Goal: Task Accomplishment & Management: Use online tool/utility

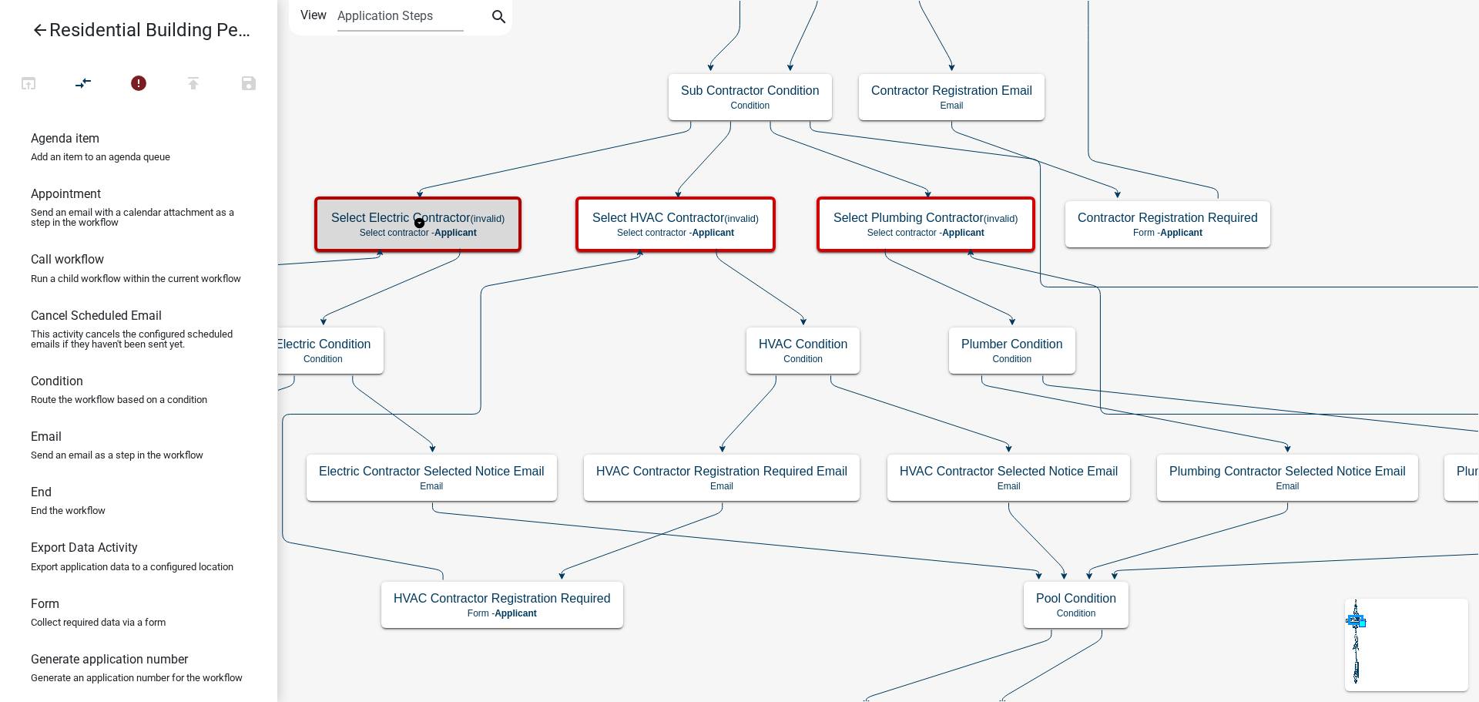
click at [498, 216] on small "(invalid)" at bounding box center [488, 219] width 35 height 12
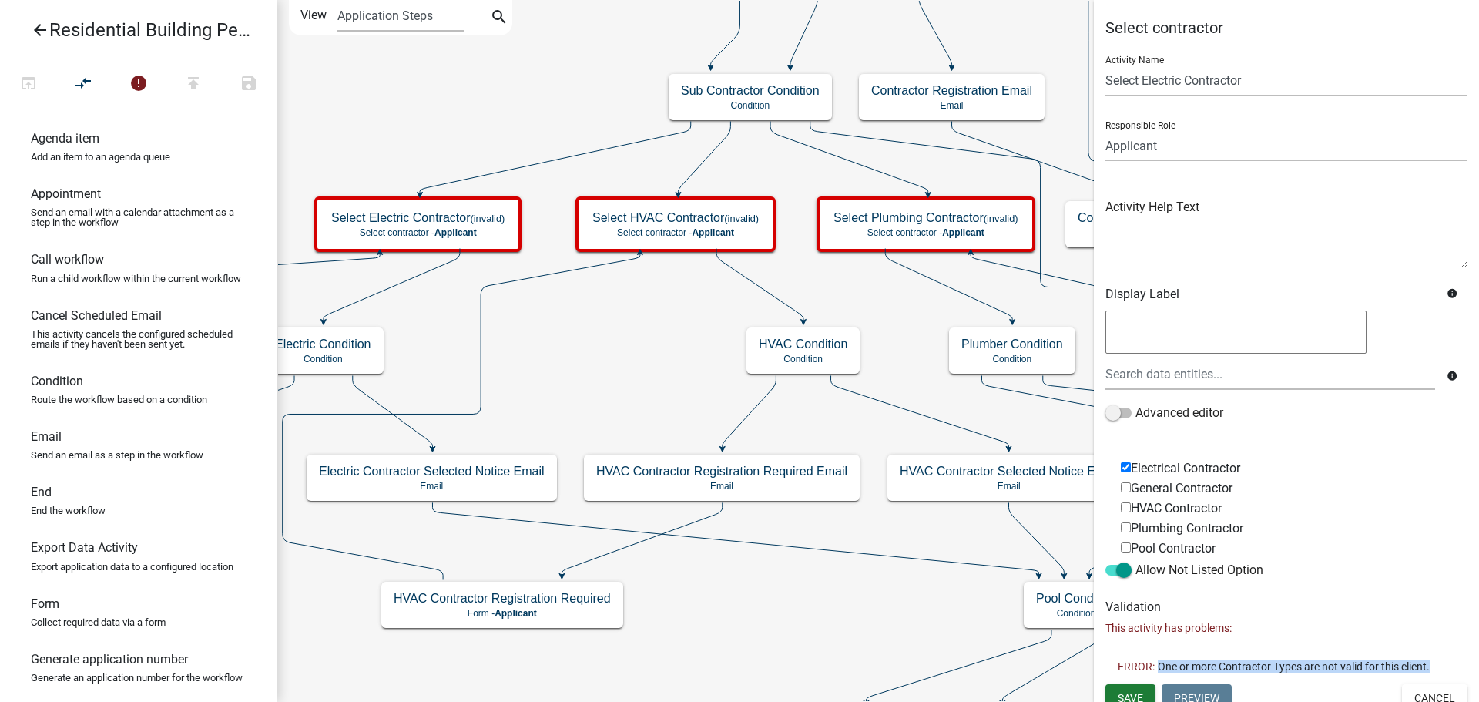
drag, startPoint x: 1163, startPoint y: 667, endPoint x: 1438, endPoint y: 662, distance: 275.9
click at [1438, 662] on li "ERROR: One or more Contractor Types are not valid for this client." at bounding box center [1287, 666] width 362 height 35
copy span "One or more Contractor Types are not valid for this client."
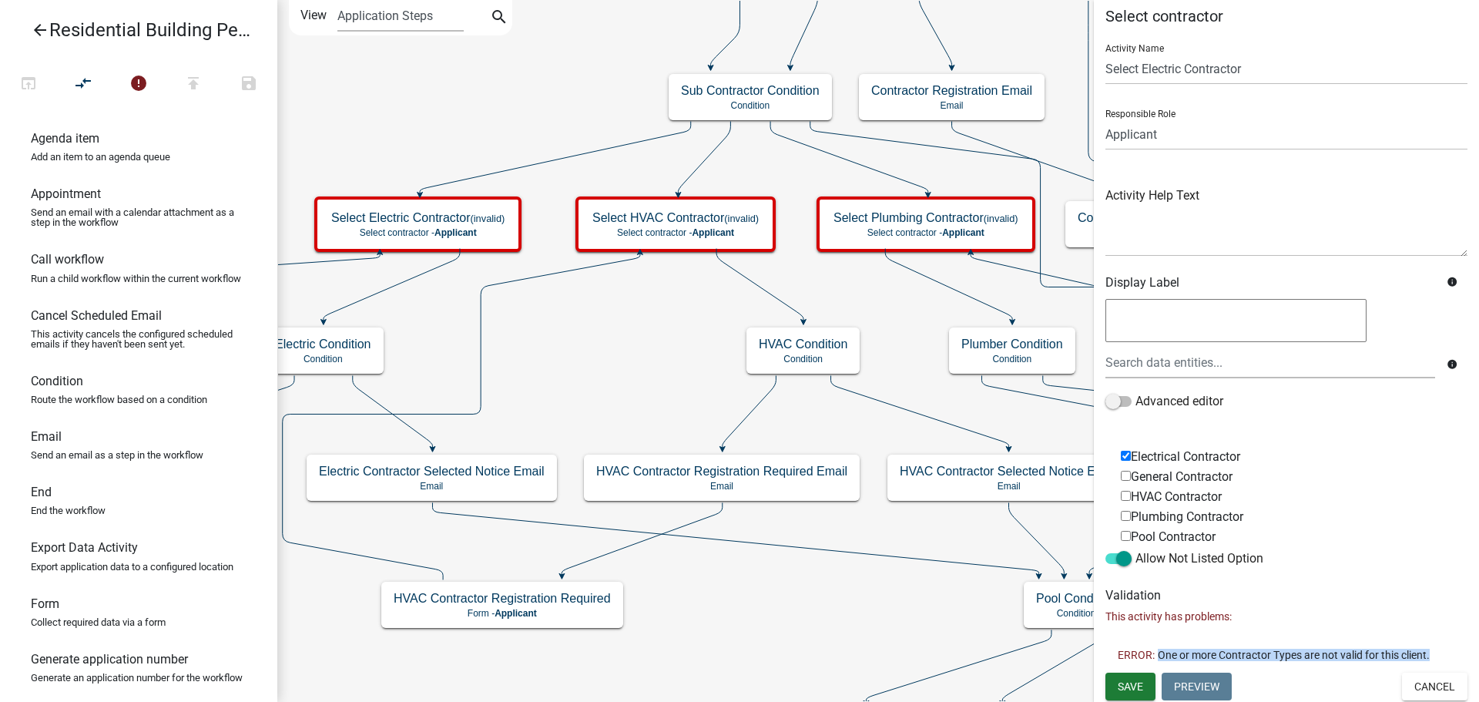
scroll to position [14, 0]
click at [1427, 682] on button "Cancel" at bounding box center [1434, 684] width 65 height 28
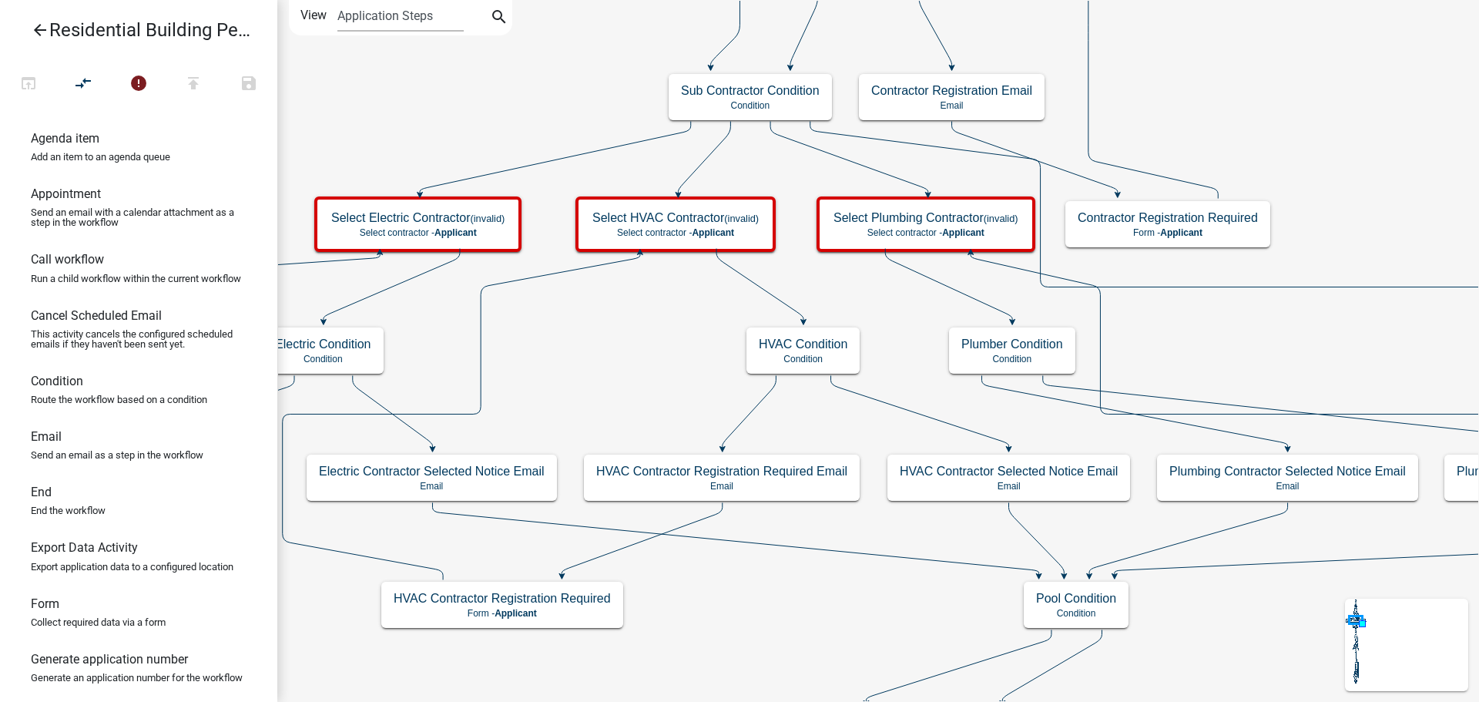
scroll to position [0, 0]
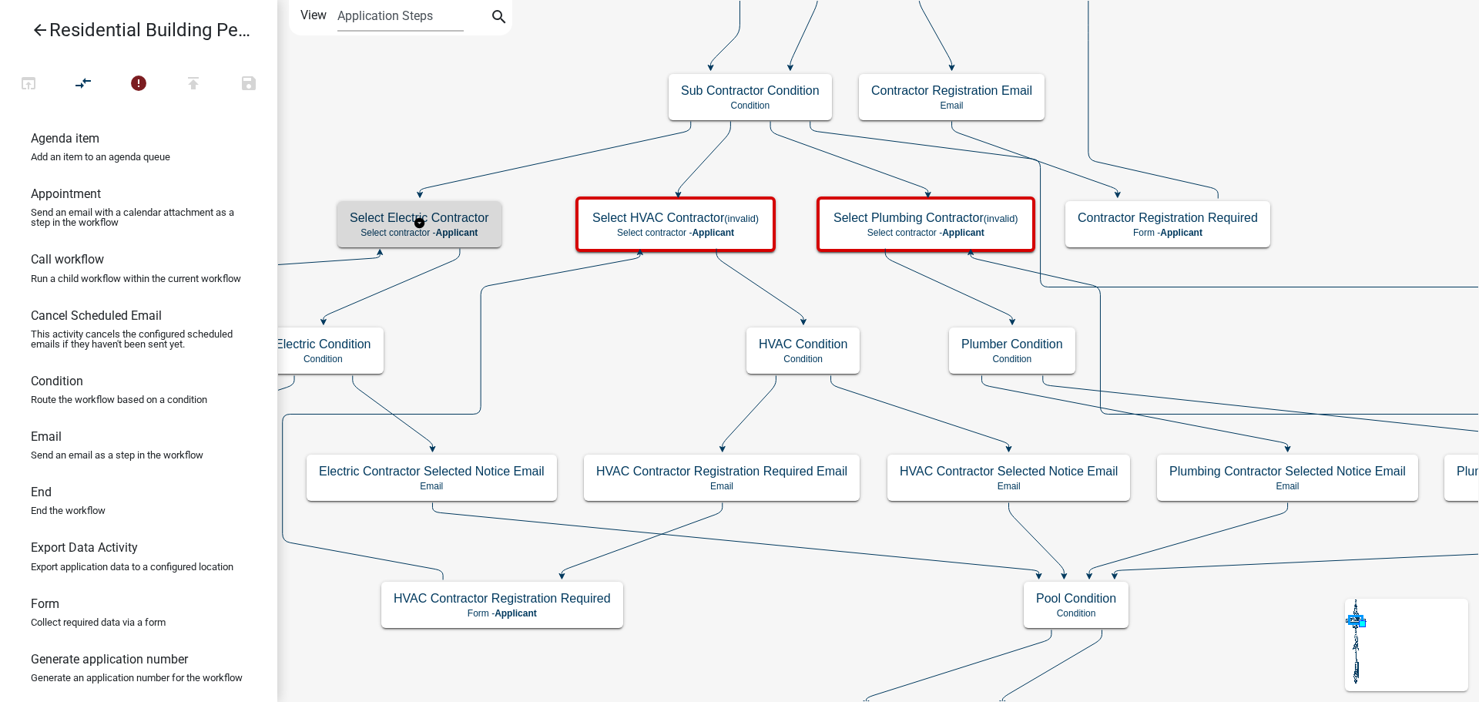
click at [485, 216] on h5 "Select Electric Contractor" at bounding box center [419, 217] width 139 height 15
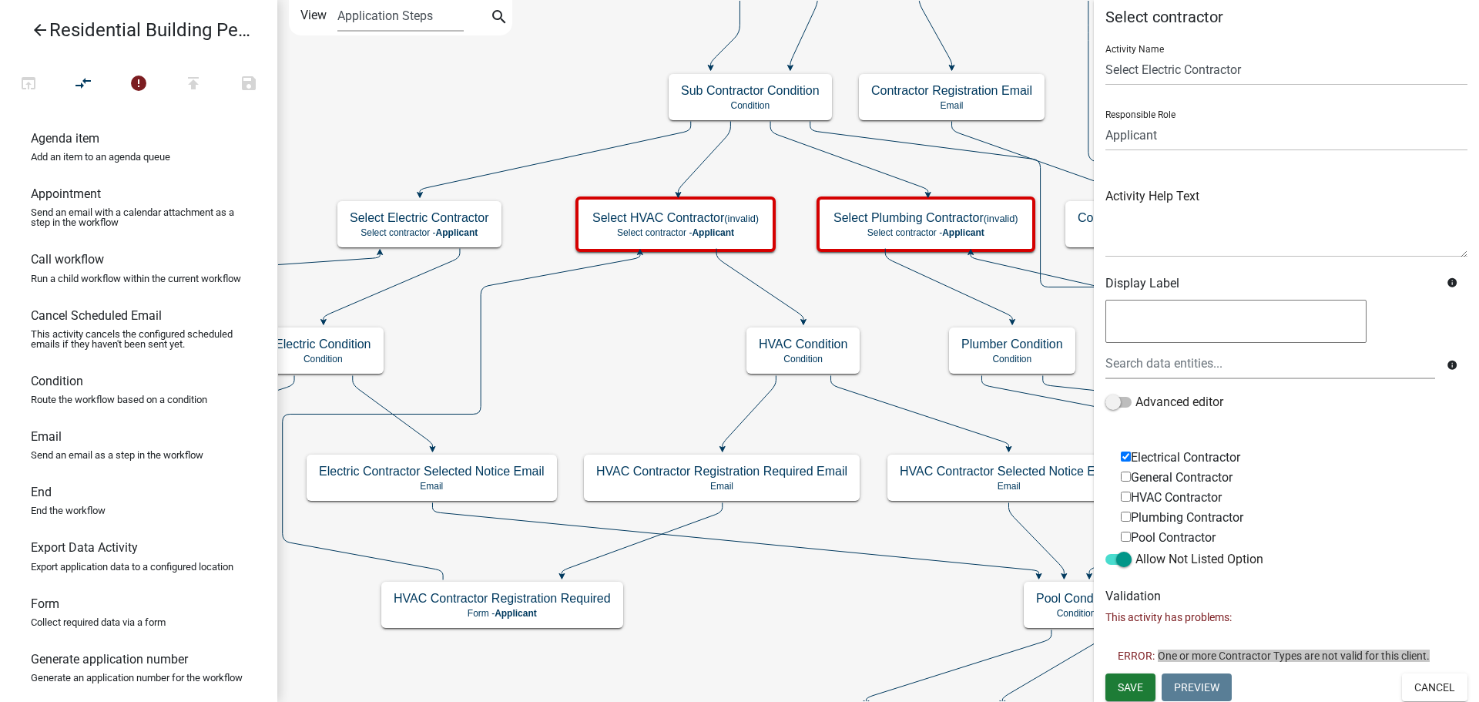
scroll to position [14, 0]
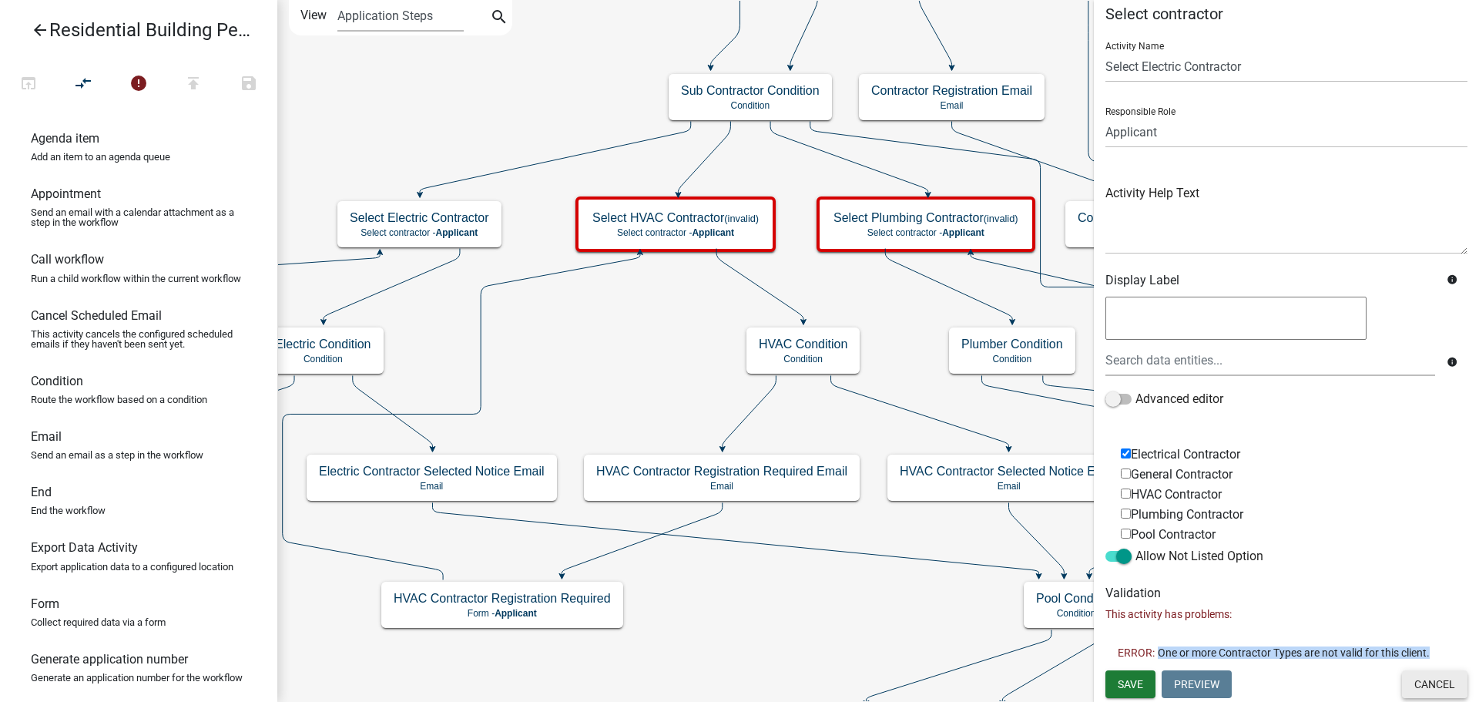
click at [1440, 690] on button "Cancel" at bounding box center [1434, 684] width 65 height 28
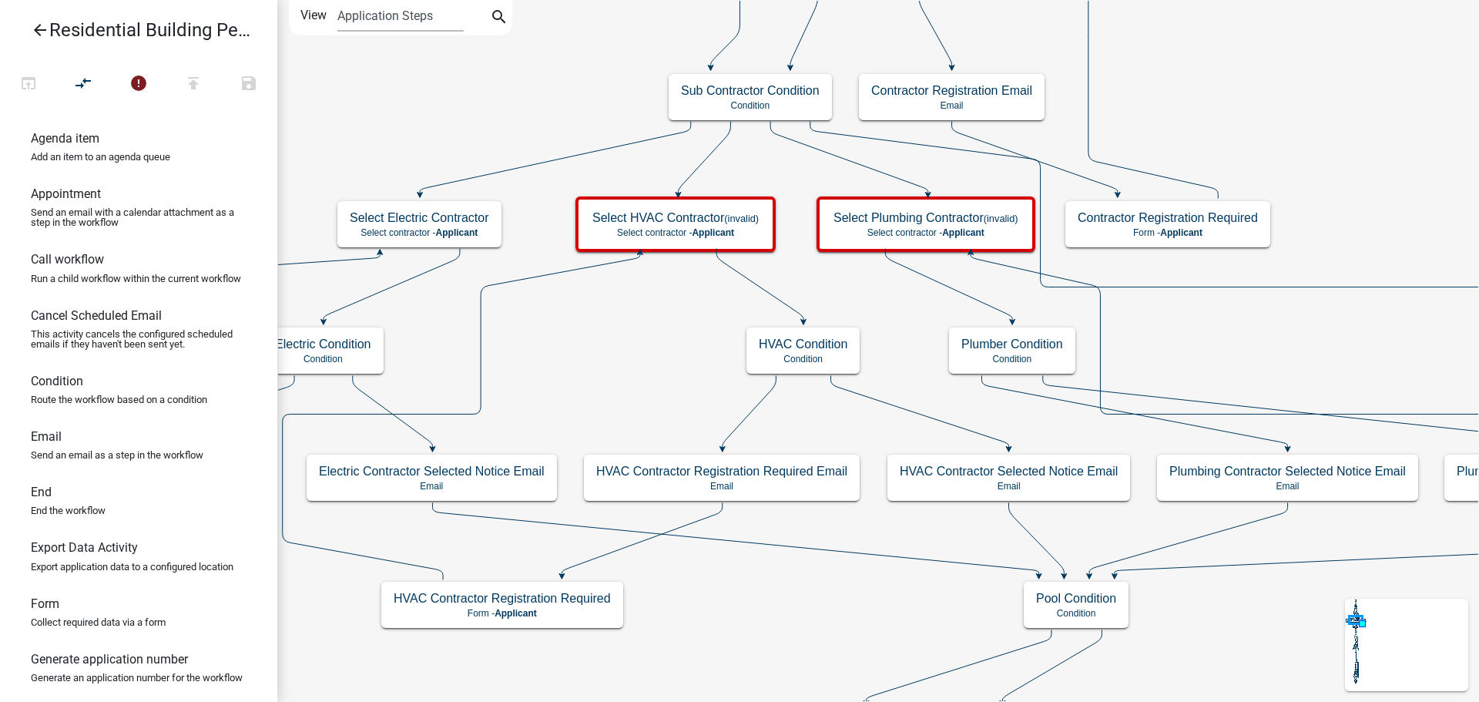
scroll to position [0, 0]
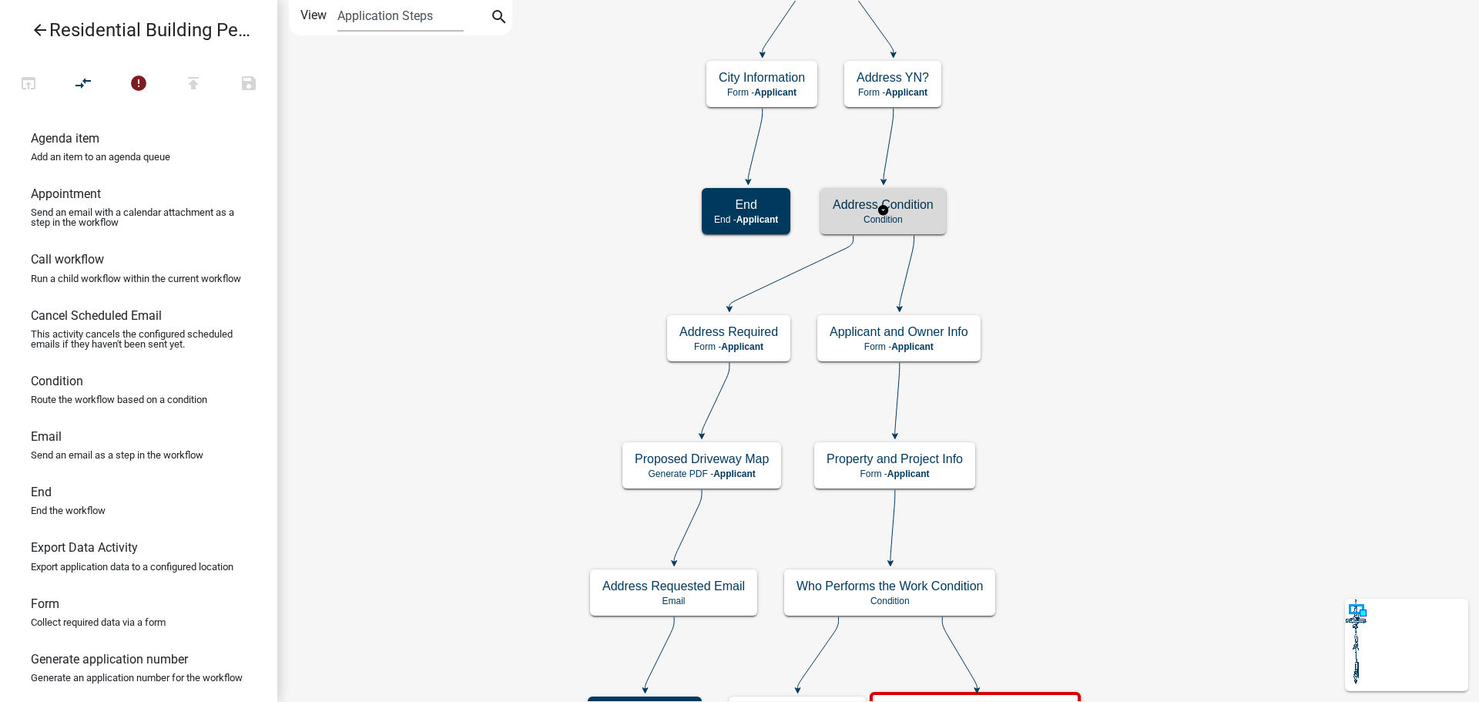
click at [919, 221] on p "Condition" at bounding box center [883, 219] width 101 height 11
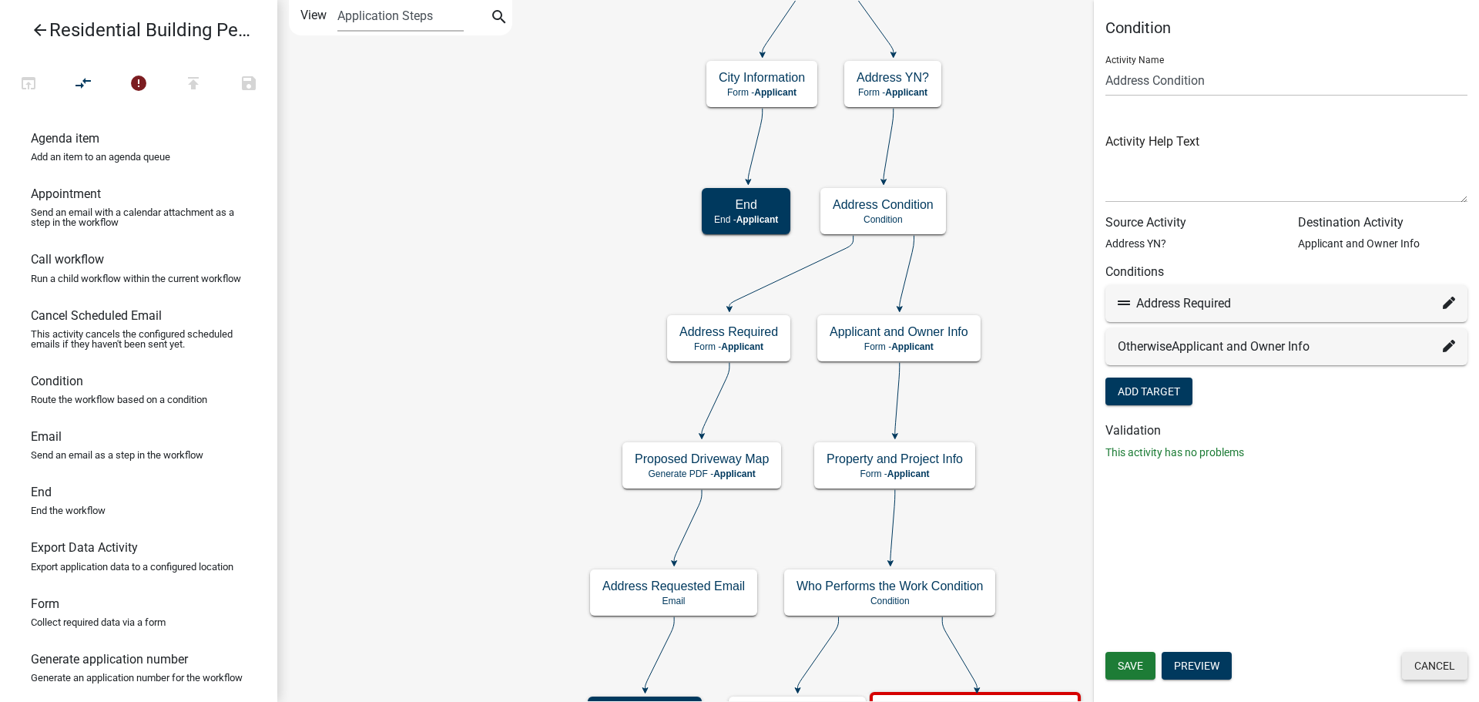
click at [1428, 656] on button "Cancel" at bounding box center [1434, 666] width 65 height 28
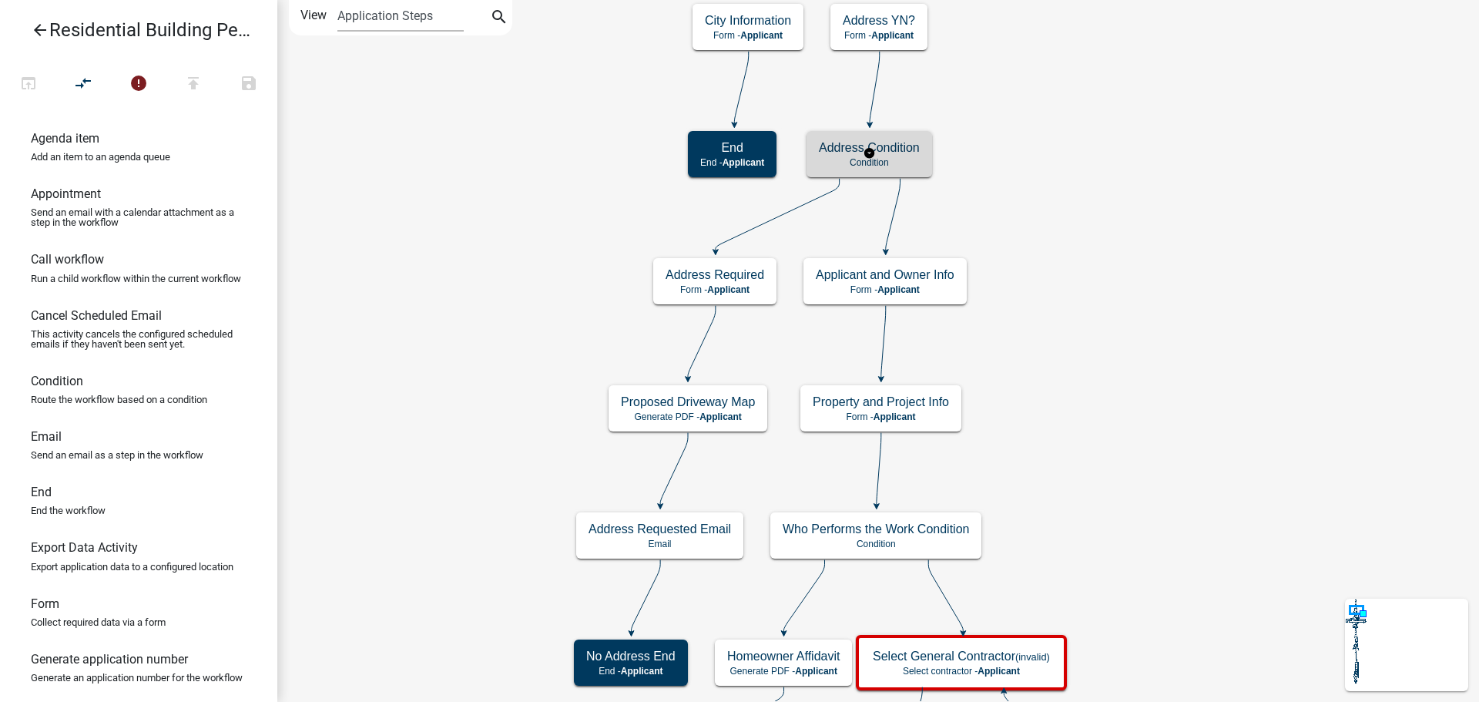
click at [899, 149] on h5 "Address Condition" at bounding box center [869, 147] width 101 height 15
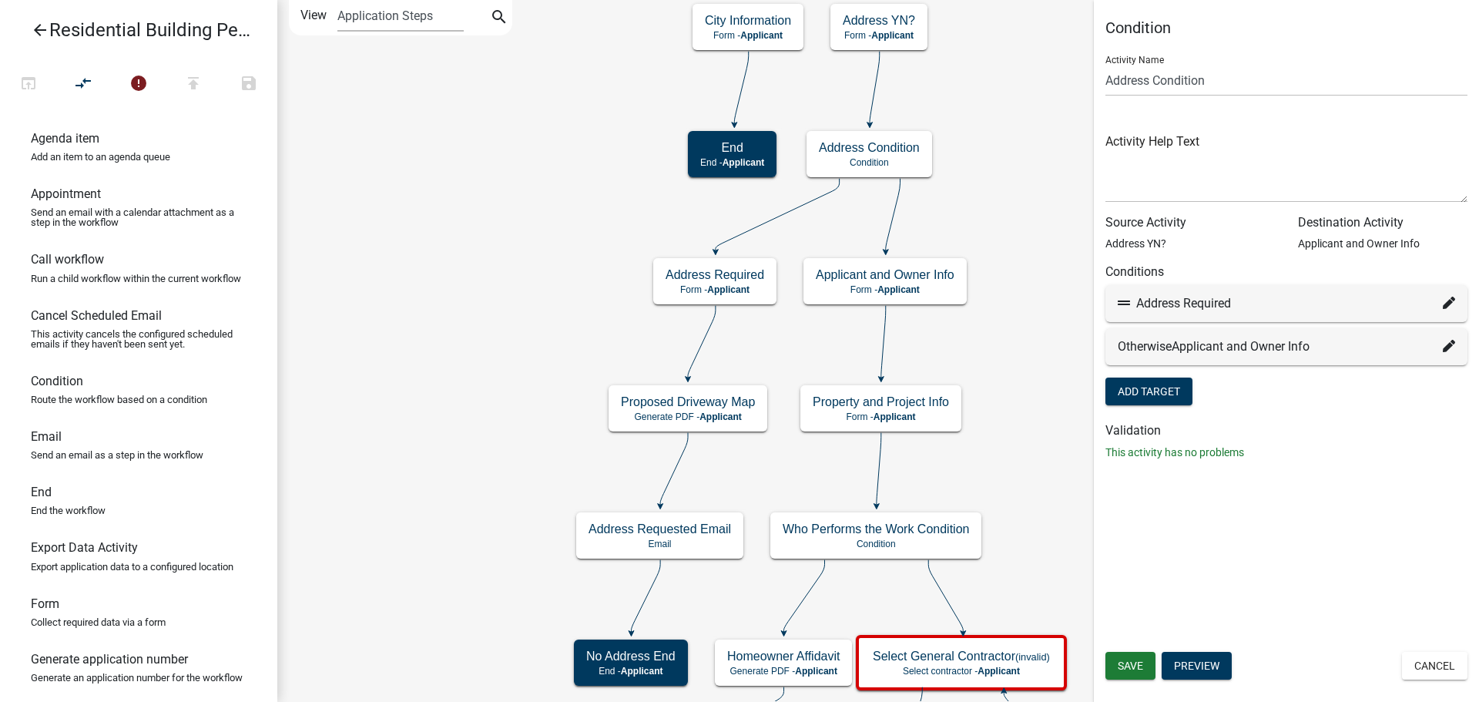
click at [1449, 302] on icon at bounding box center [1449, 303] width 12 height 12
select select "65: 4780f027-589f-4fe6-ab65-d6064c93e992"
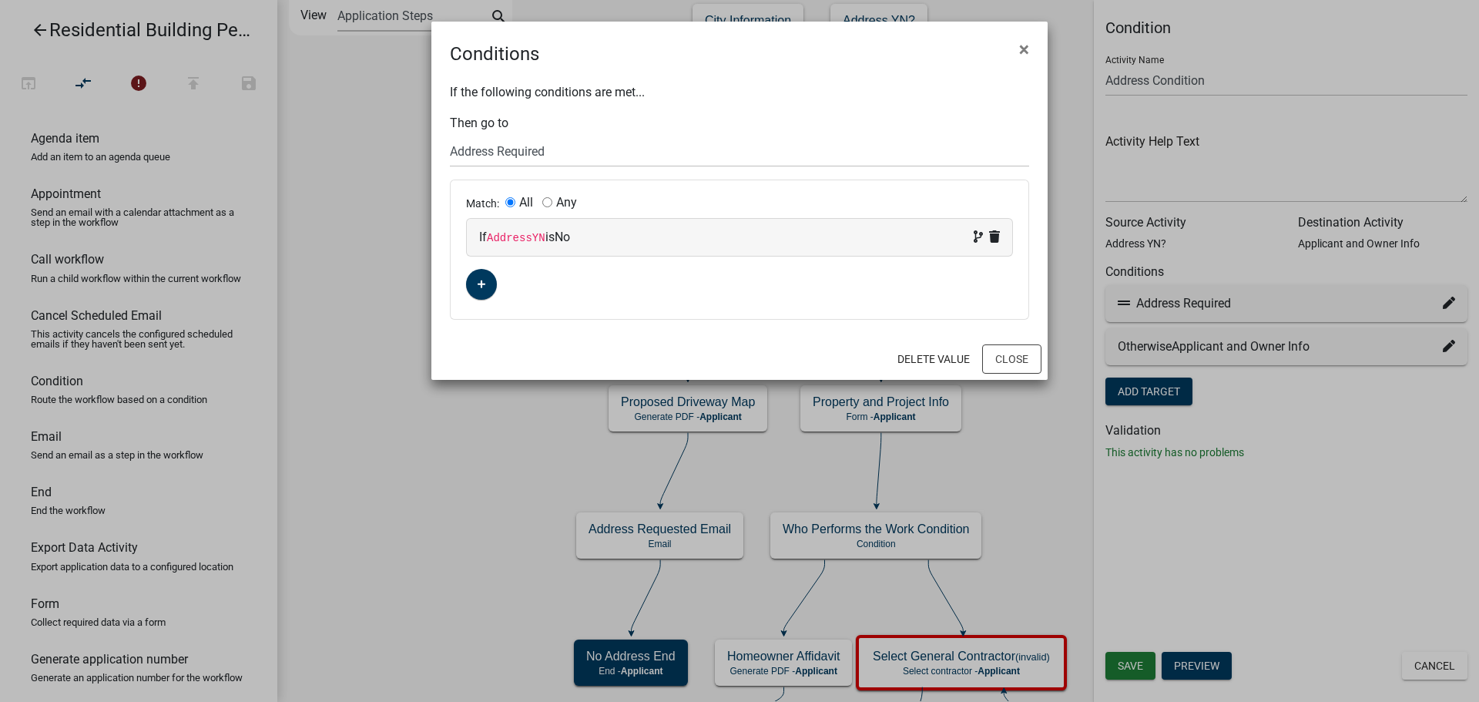
click at [609, 299] on div "Match: All Any If AddressYN is No" at bounding box center [740, 249] width 578 height 139
click at [1028, 353] on button "Close" at bounding box center [1011, 358] width 59 height 29
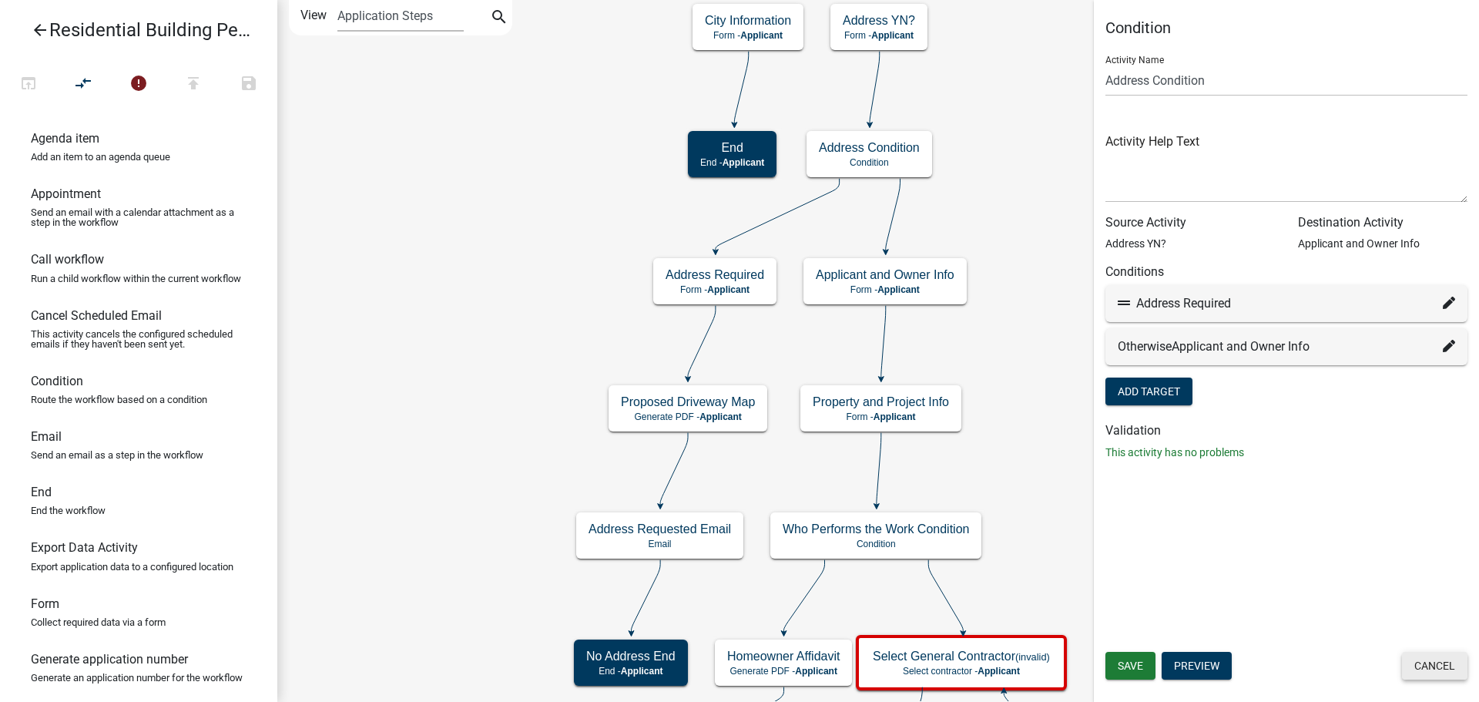
click at [1451, 669] on button "Cancel" at bounding box center [1434, 666] width 65 height 28
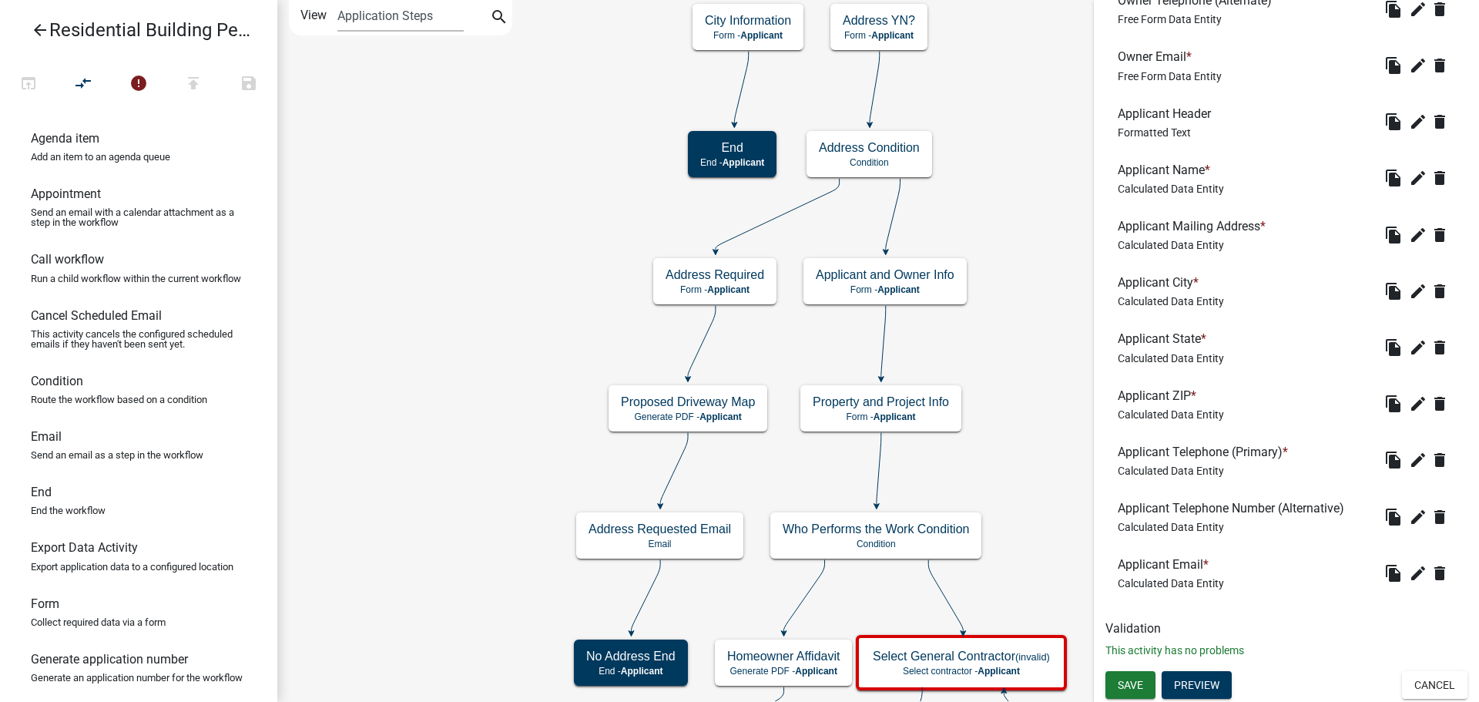
scroll to position [985, 0]
drag, startPoint x: 1431, startPoint y: 681, endPoint x: 1429, endPoint y: 673, distance: 8.0
click at [1431, 681] on button "Cancel" at bounding box center [1434, 684] width 65 height 28
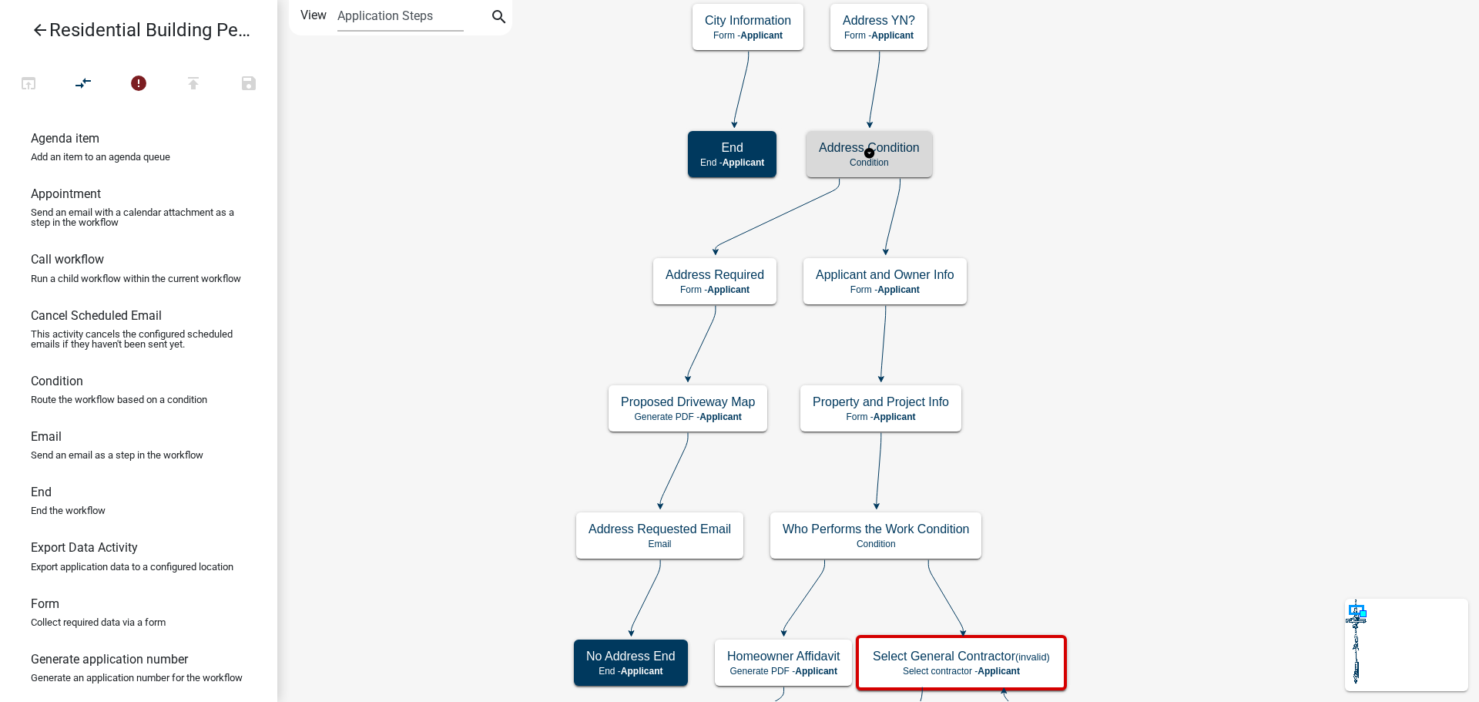
click at [917, 146] on h5 "Address Condition" at bounding box center [869, 147] width 101 height 15
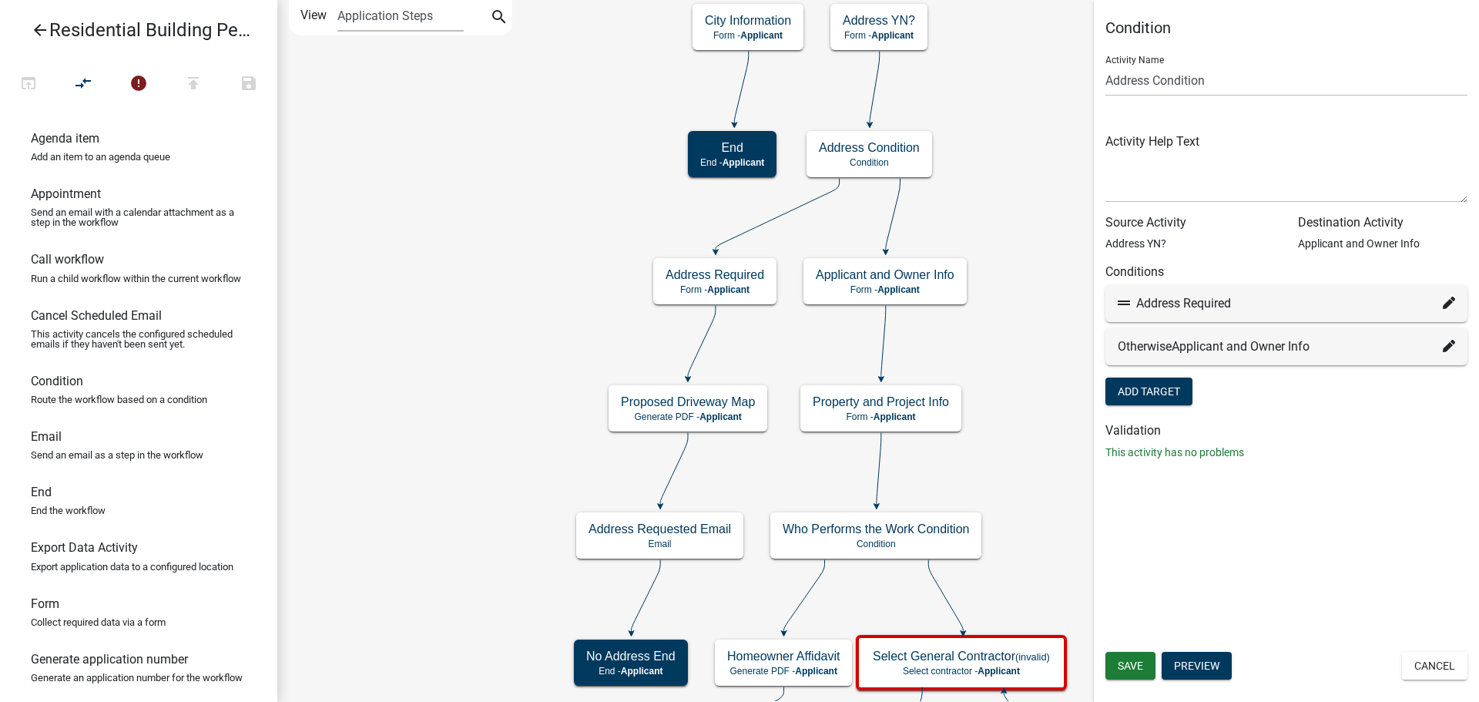
click at [1449, 301] on icon at bounding box center [1449, 303] width 12 height 12
select select "65: 4780f027-589f-4fe6-ab65-d6064c93e992"
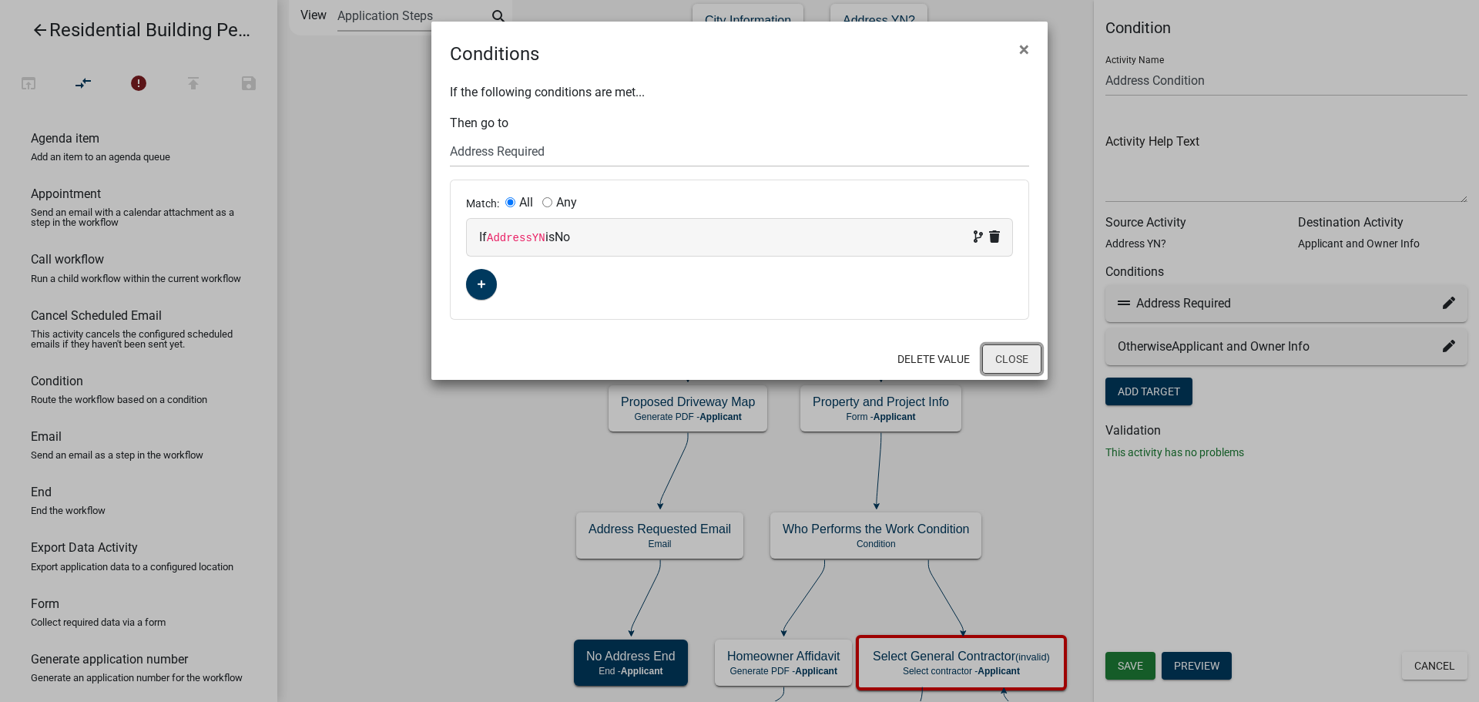
click at [1020, 364] on button "Close" at bounding box center [1011, 358] width 59 height 29
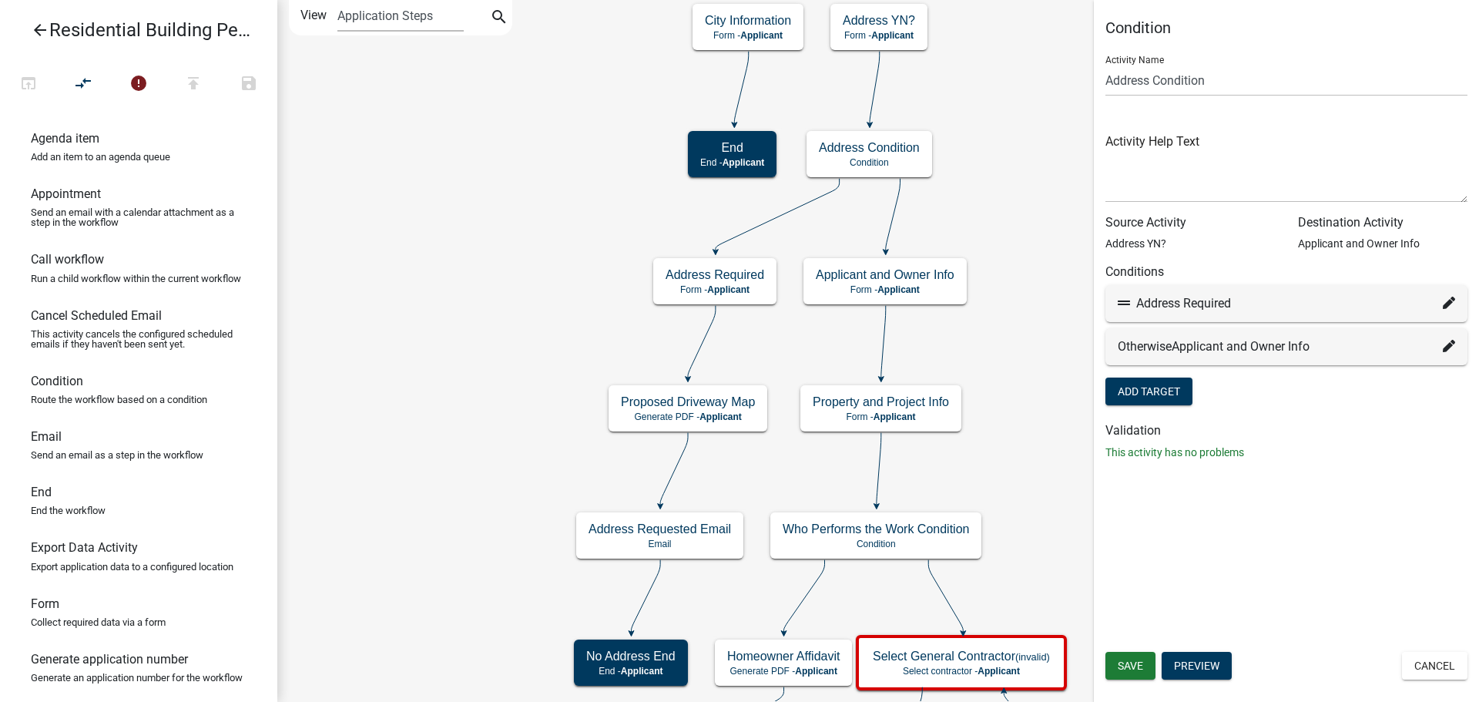
click at [1451, 299] on icon at bounding box center [1449, 303] width 12 height 12
select select "65: 4780f027-589f-4fe6-ab65-d6064c93e992"
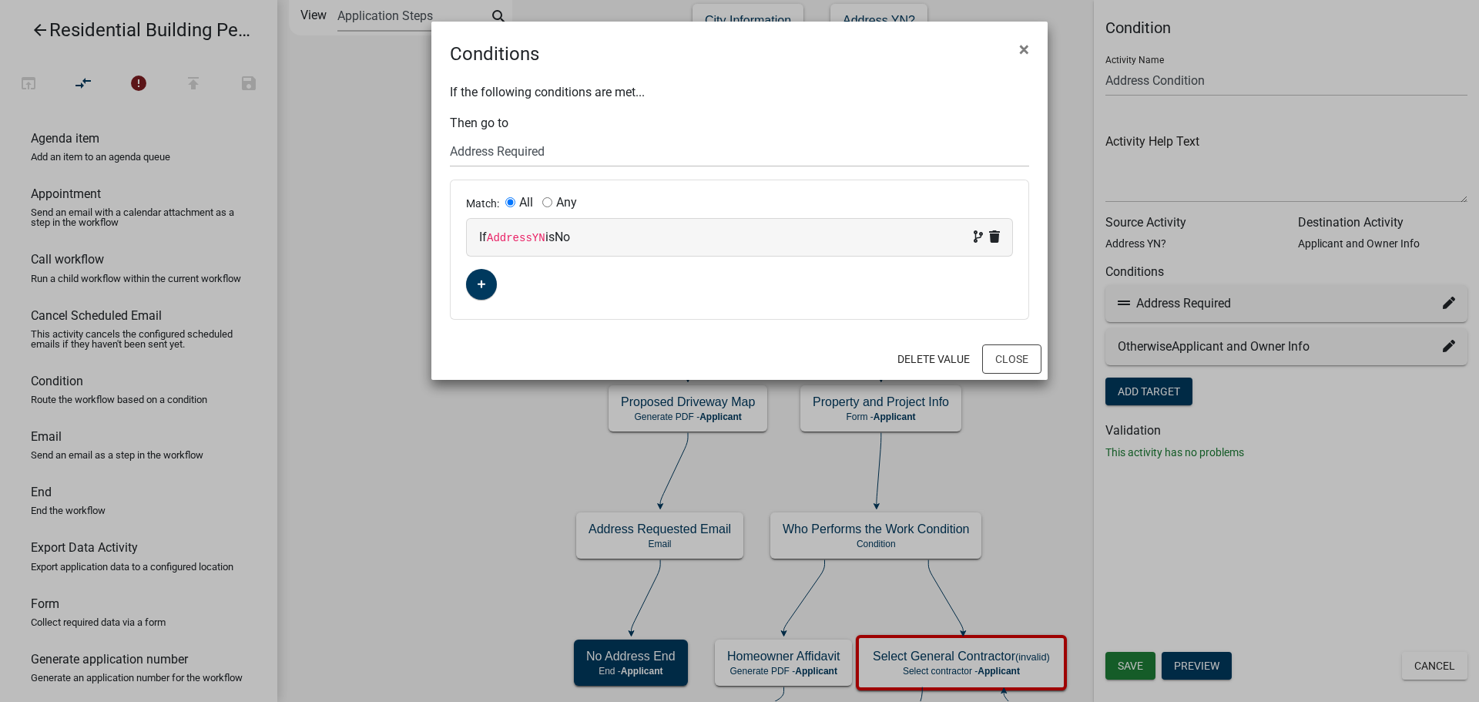
click at [677, 295] on div "Match: All Any If AddressYN is No" at bounding box center [740, 249] width 578 height 139
click at [1016, 357] on button "Close" at bounding box center [1011, 358] width 59 height 29
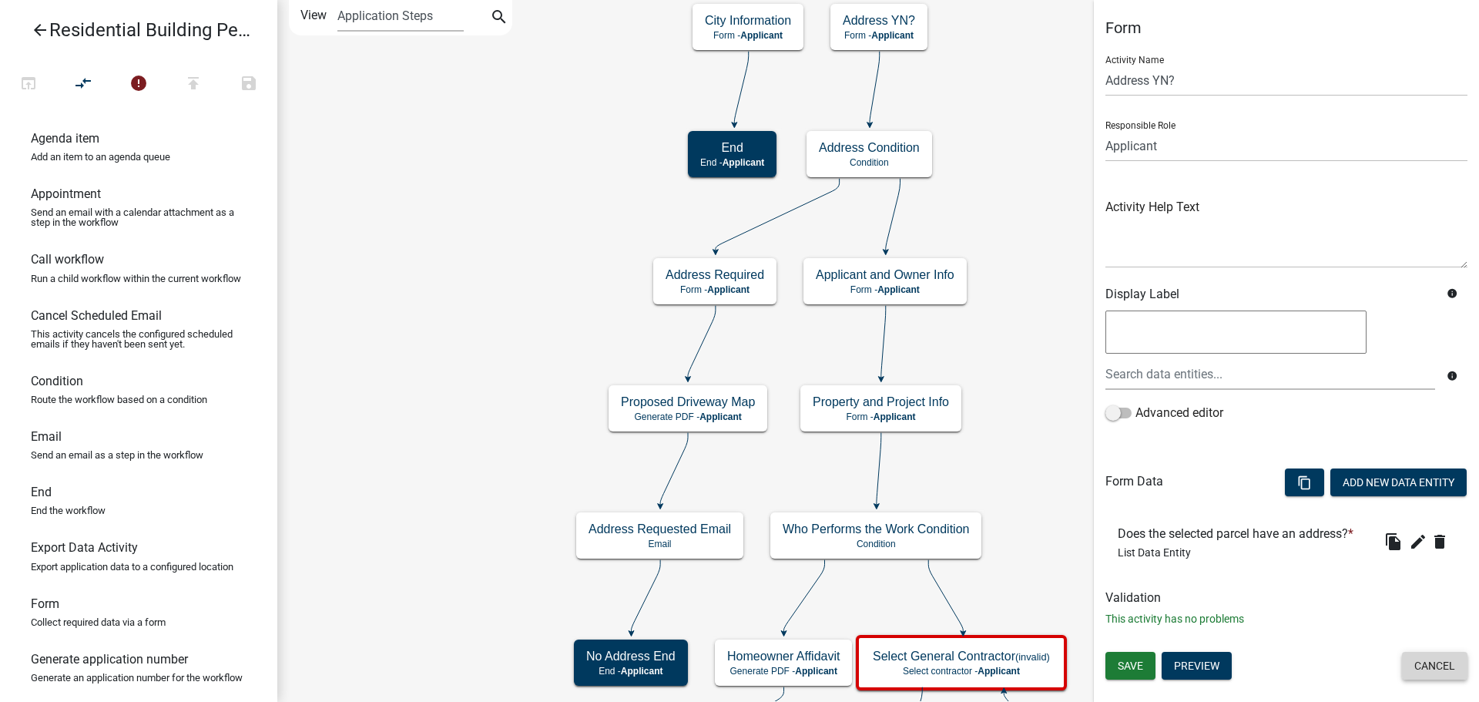
click at [1447, 670] on button "Cancel" at bounding box center [1434, 666] width 65 height 28
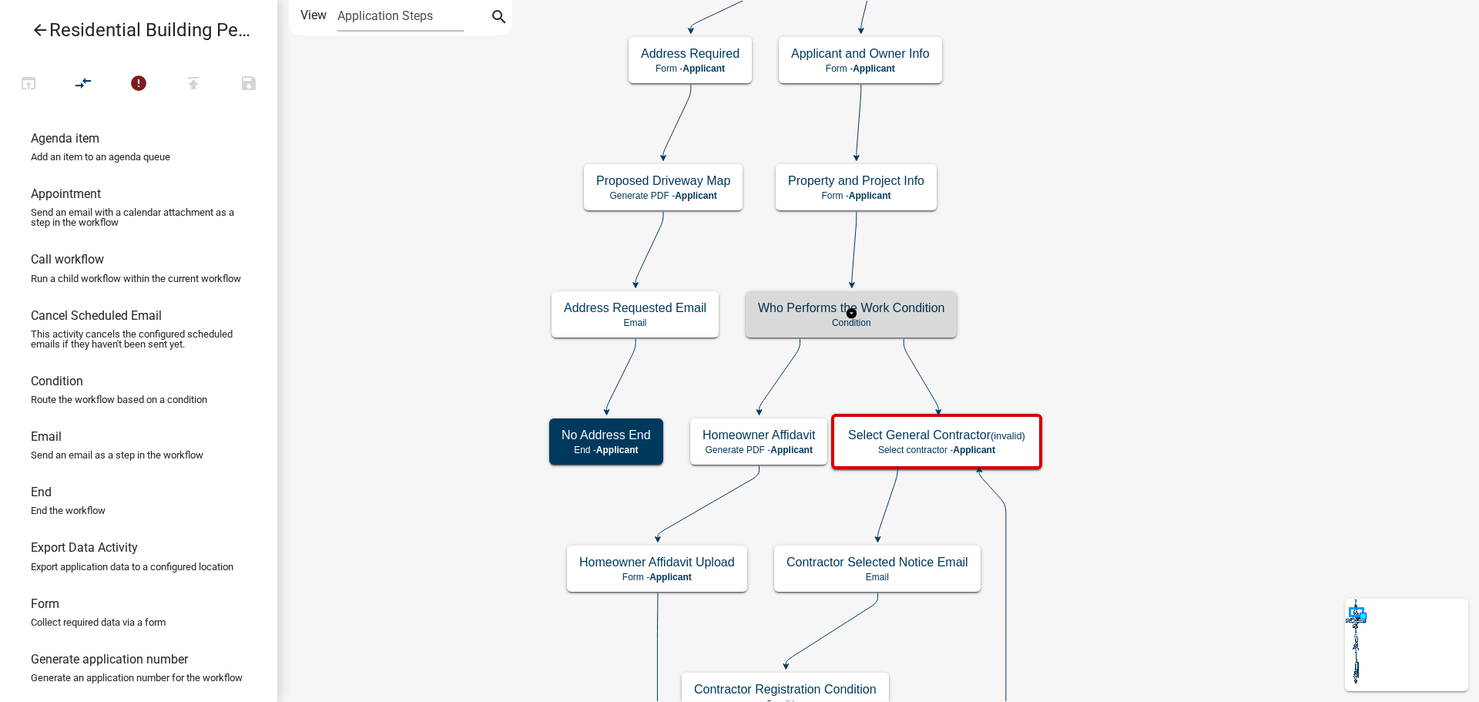
click at [883, 317] on p "Condition" at bounding box center [851, 322] width 186 height 11
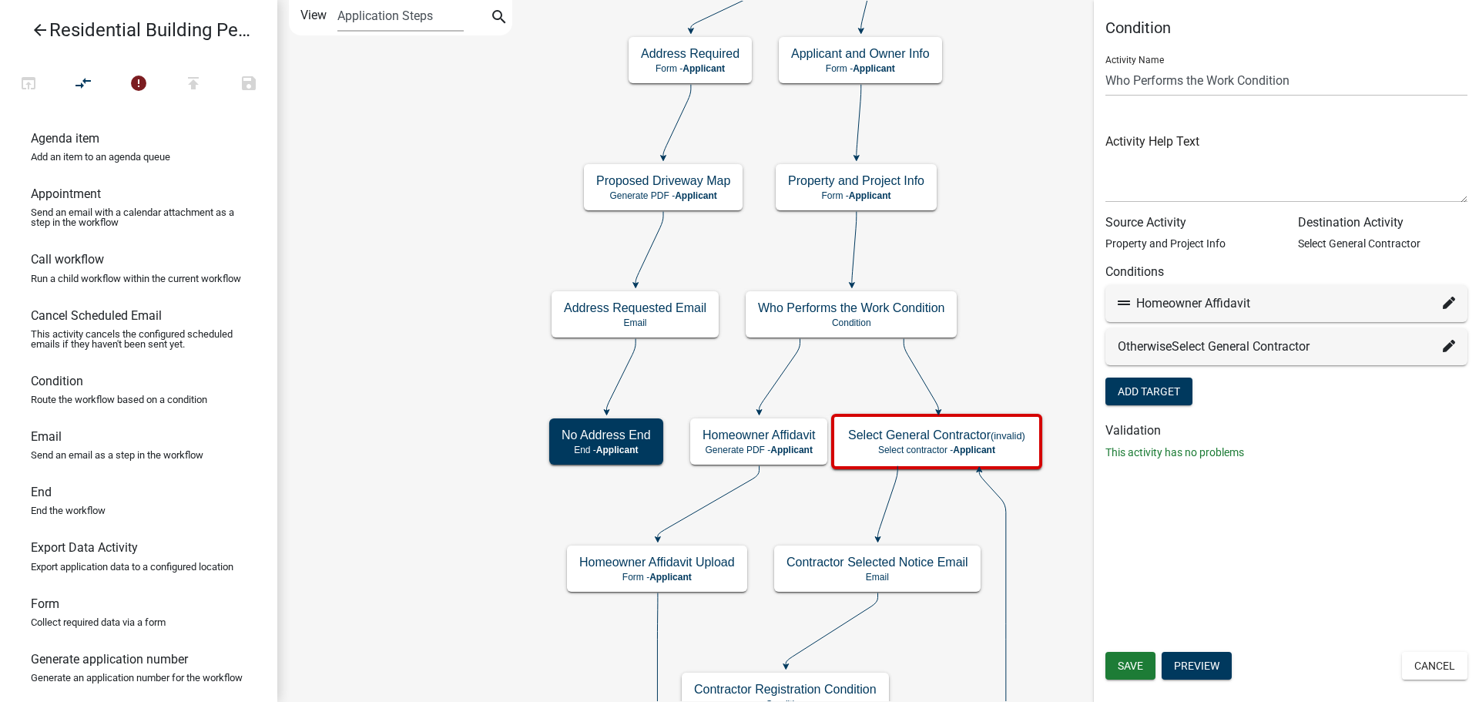
click at [1445, 309] on icon at bounding box center [1449, 303] width 12 height 12
select select "72: 88449e8e-2730-452d-9140-670c4f541621"
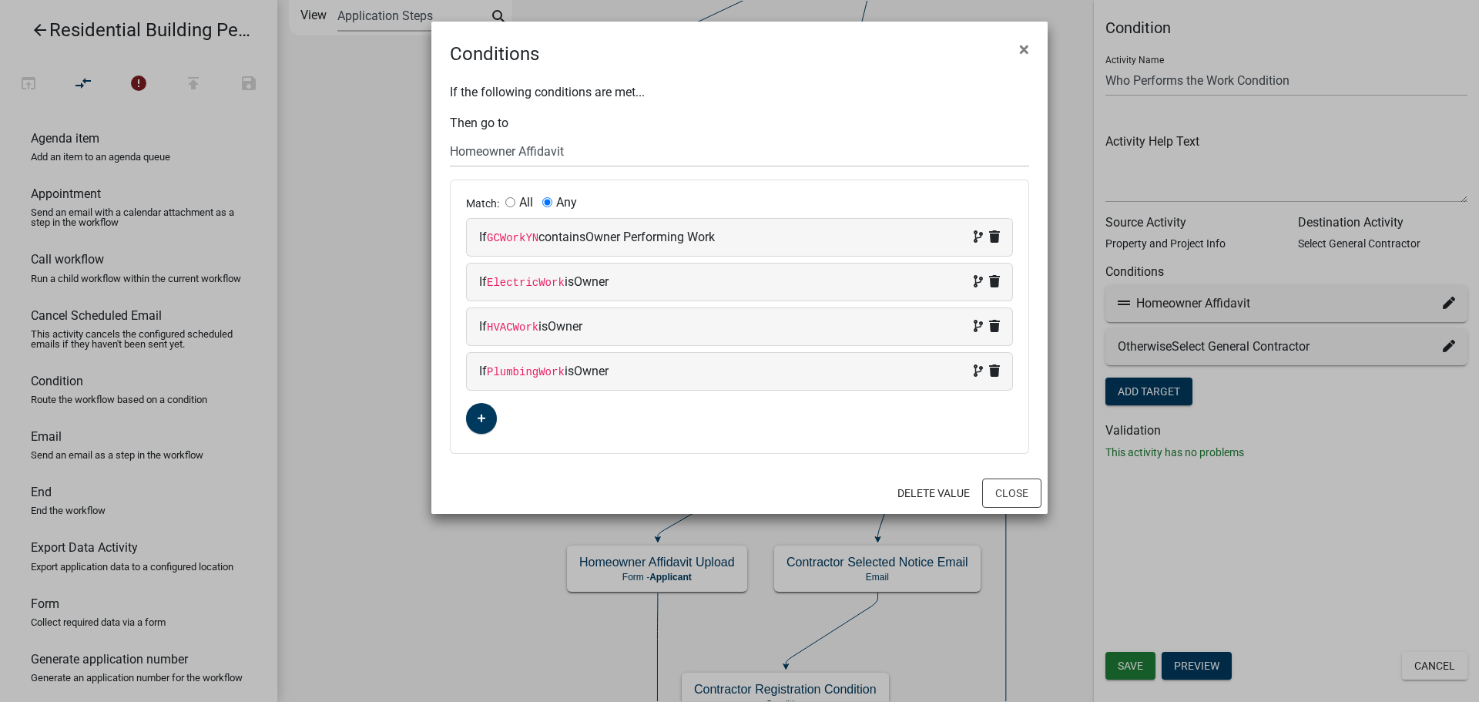
click at [648, 499] on div "Delete Value Close" at bounding box center [739, 493] width 616 height 42
click at [1015, 497] on button "Close" at bounding box center [1011, 492] width 59 height 29
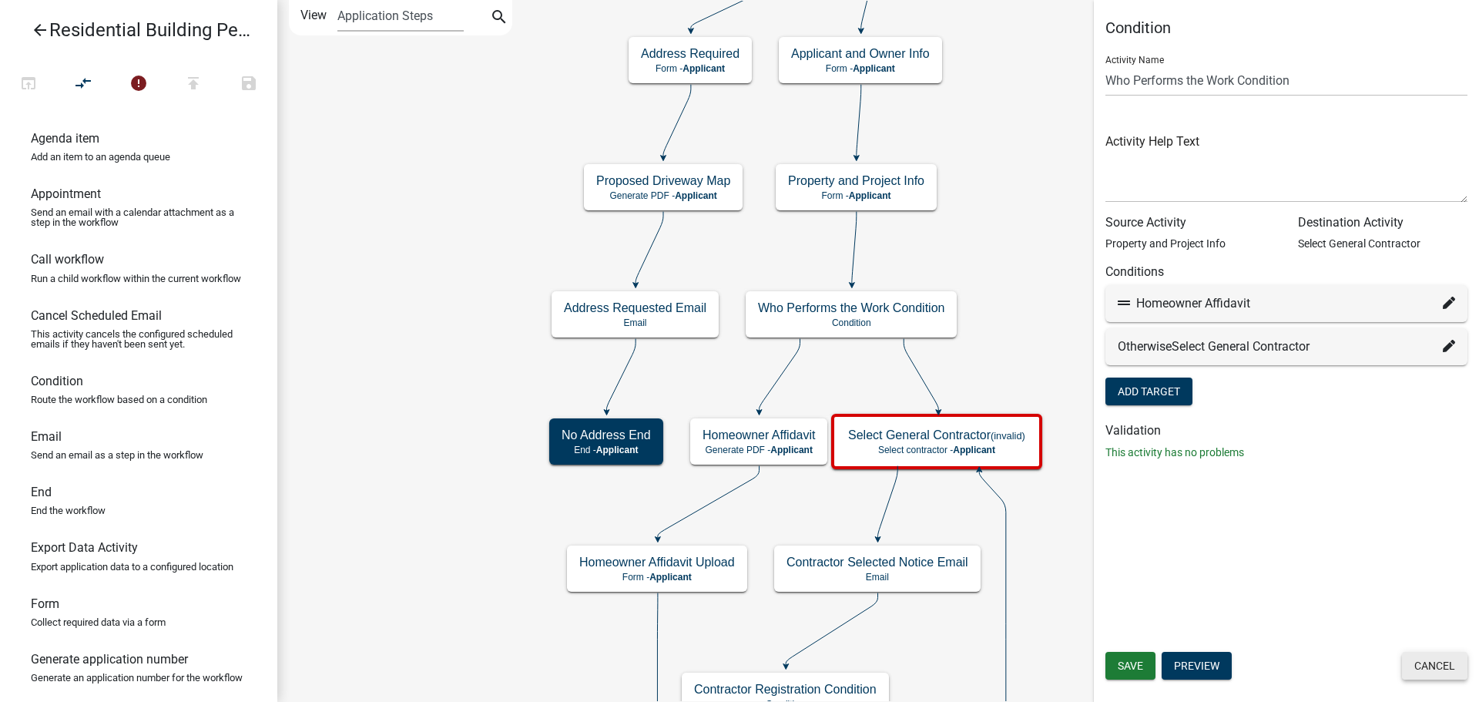
click at [1443, 671] on button "Cancel" at bounding box center [1434, 666] width 65 height 28
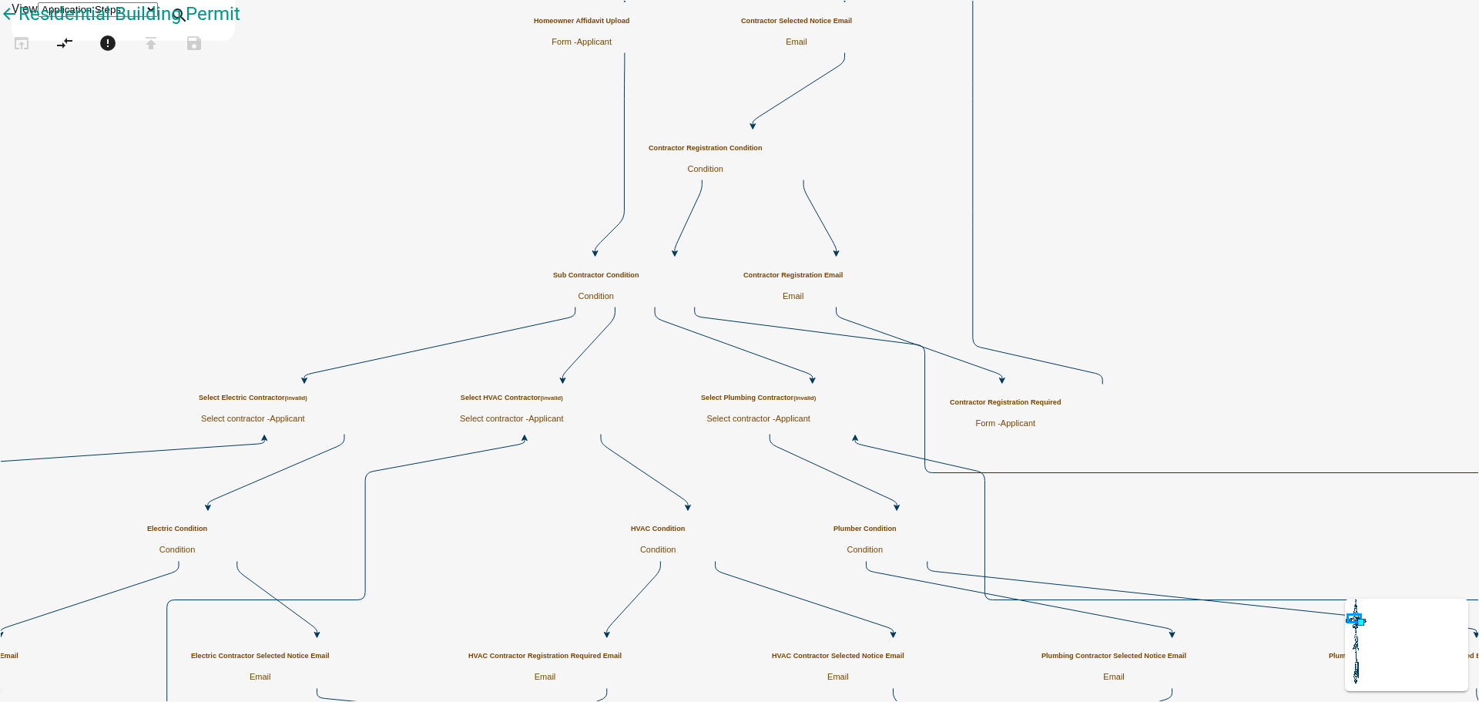
drag, startPoint x: 497, startPoint y: 99, endPoint x: 582, endPoint y: 307, distance: 224.2
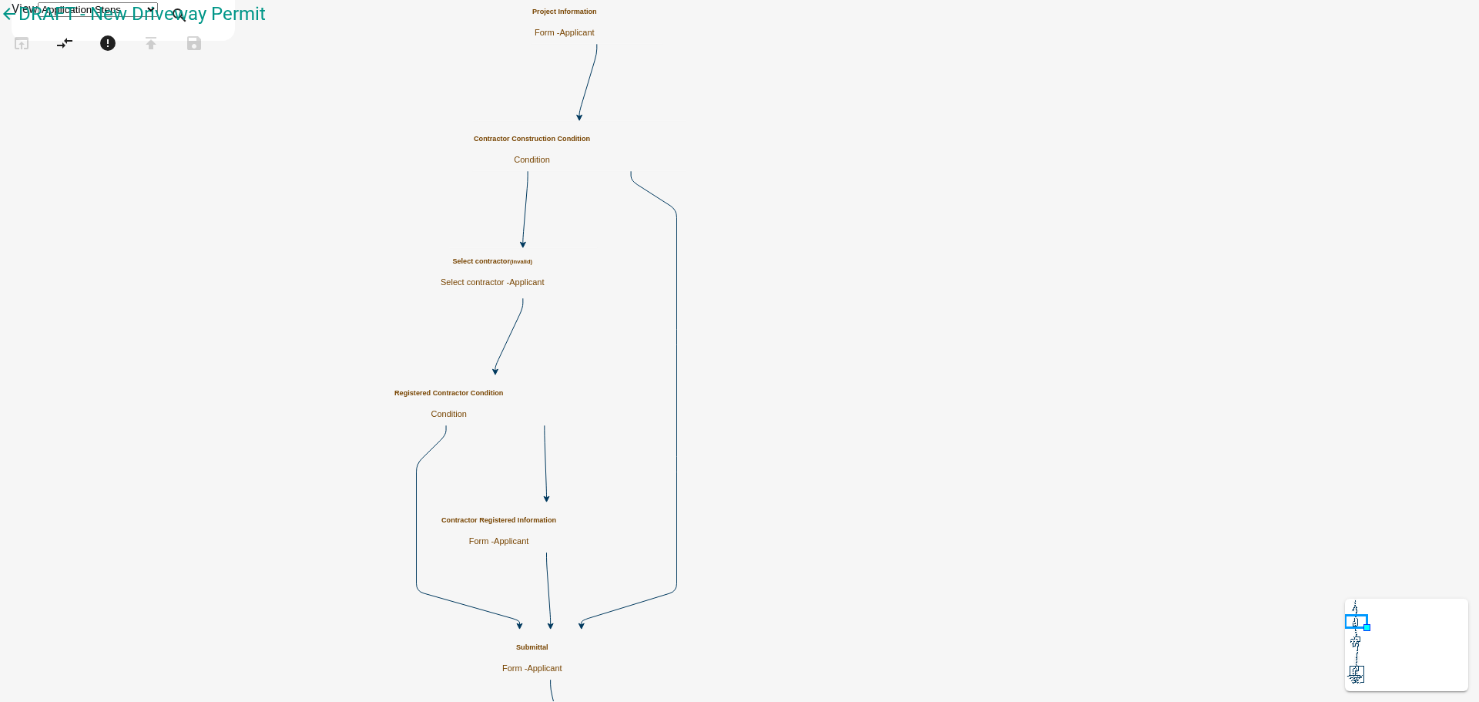
click at [532, 265] on small "(invalid)" at bounding box center [521, 261] width 22 height 7
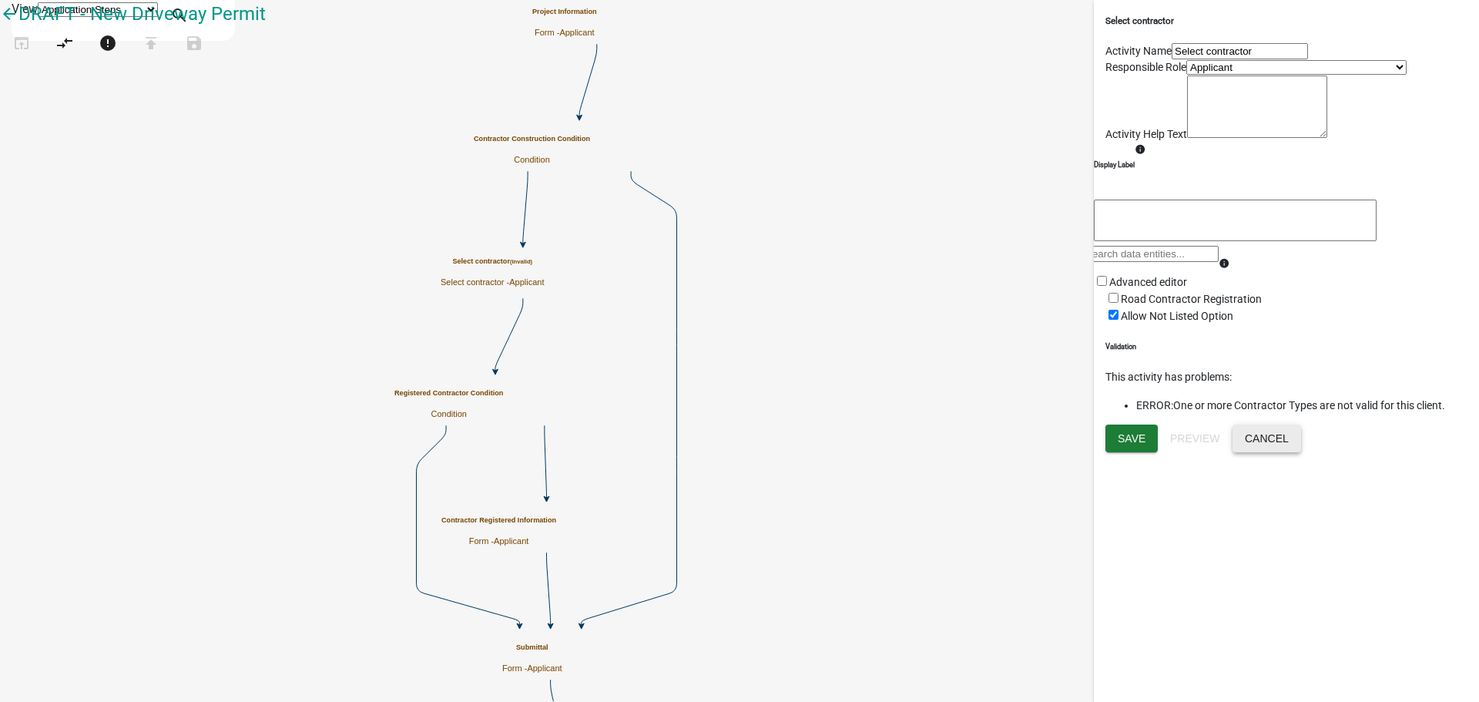
click at [1301, 452] on button "Cancel" at bounding box center [1267, 438] width 69 height 28
